Goal: Information Seeking & Learning: Learn about a topic

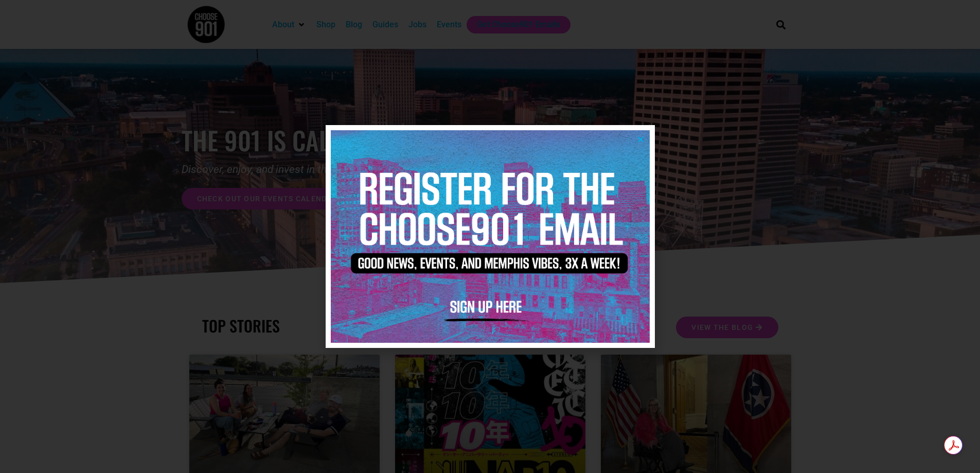
click at [642, 137] on icon "Close" at bounding box center [641, 139] width 8 height 8
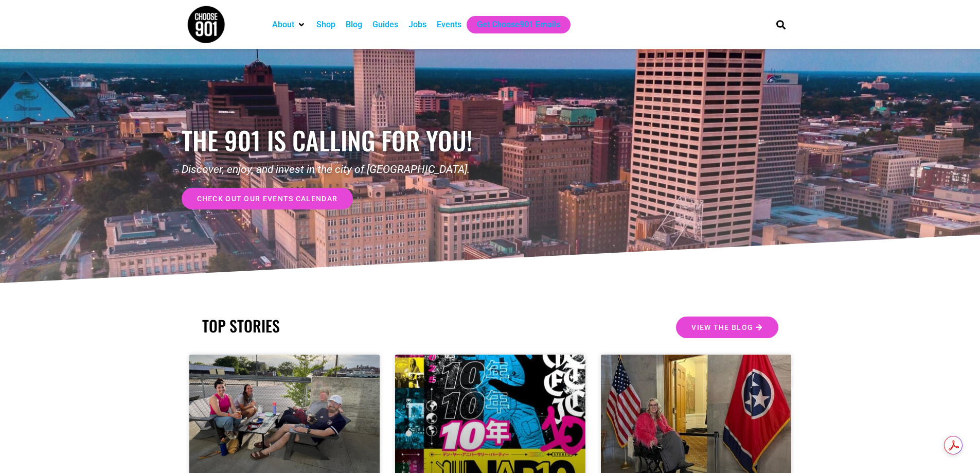
click at [424, 26] on div "Jobs" at bounding box center [418, 25] width 18 height 12
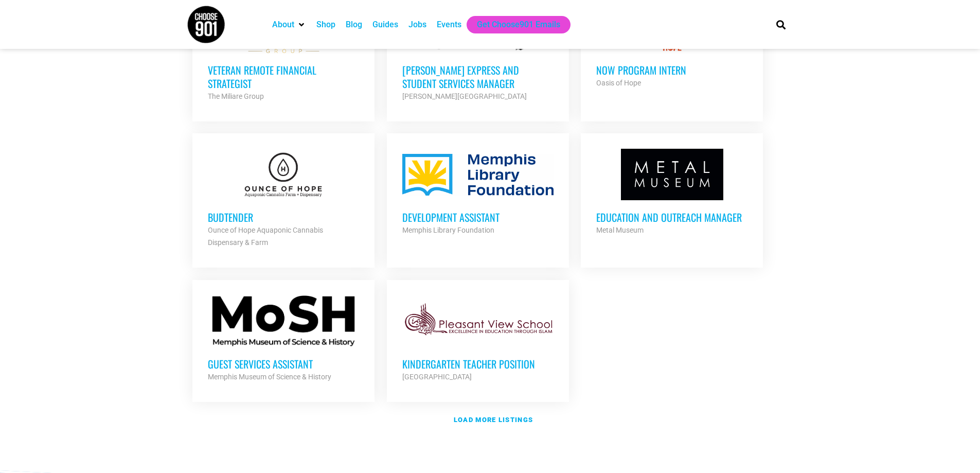
scroll to position [1081, 0]
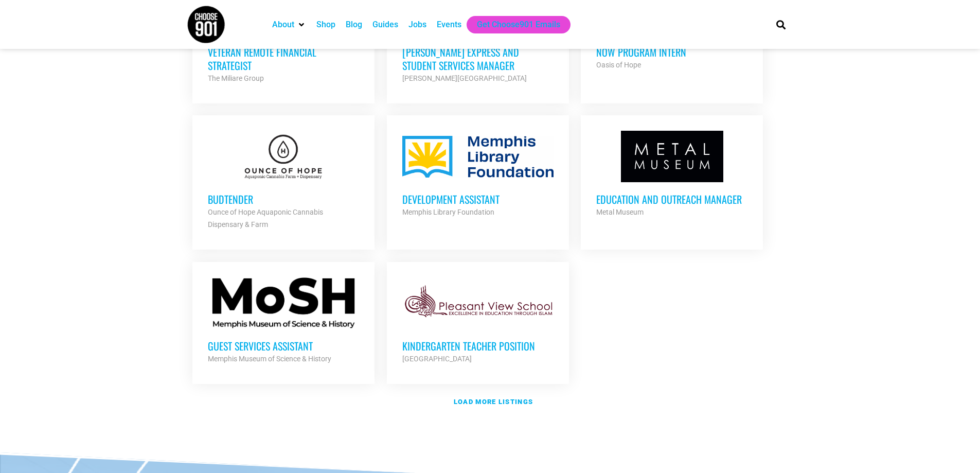
click at [478, 197] on h3 "Development Assistant" at bounding box center [477, 198] width 151 height 13
